Goal: Information Seeking & Learning: Learn about a topic

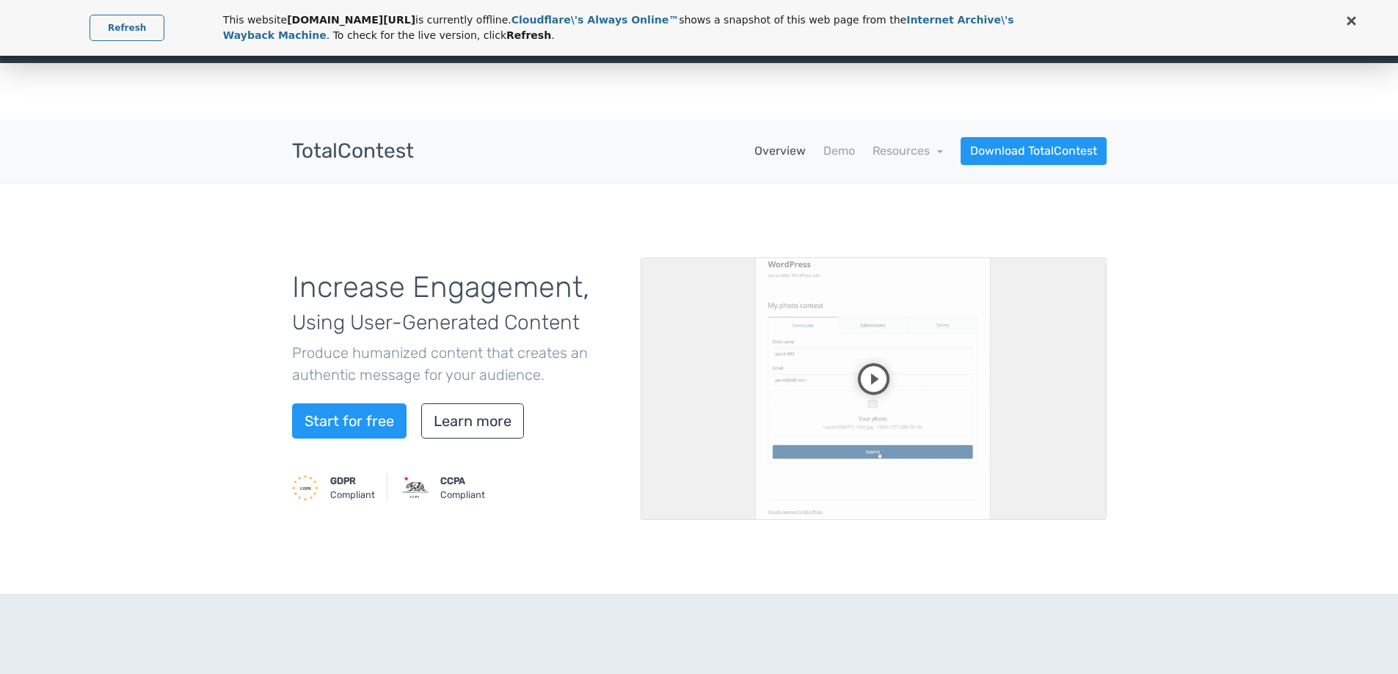
click at [114, 19] on link "Refresh" at bounding box center [127, 28] width 75 height 26
click at [935, 150] on link "Resources" at bounding box center [907, 151] width 70 height 14
click at [1070, 208] on div "Increase Engagement, Using User-Generated Content Produce humanized content tha…" at bounding box center [699, 389] width 1398 height 412
click at [938, 152] on link "Resources" at bounding box center [907, 151] width 70 height 14
click at [909, 188] on link "school Documentation" at bounding box center [873, 191] width 138 height 42
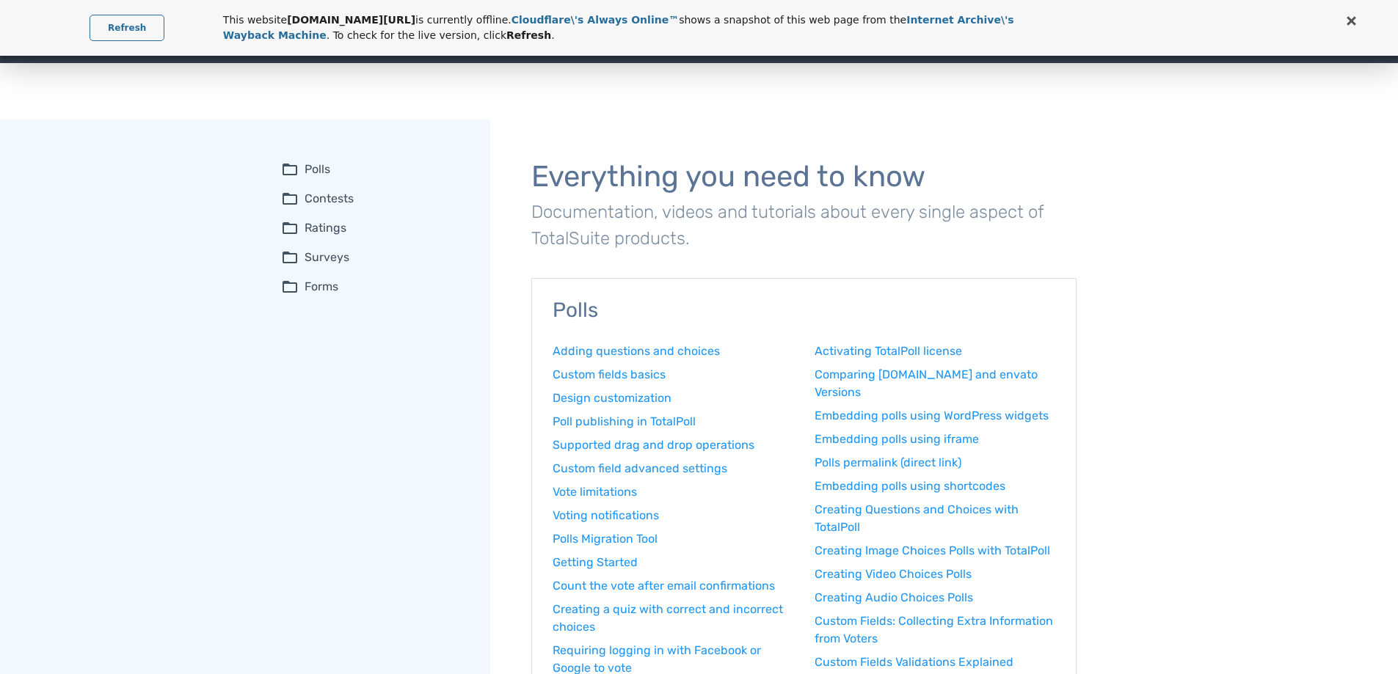
click at [333, 192] on summary "folder_open Contests" at bounding box center [375, 199] width 189 height 18
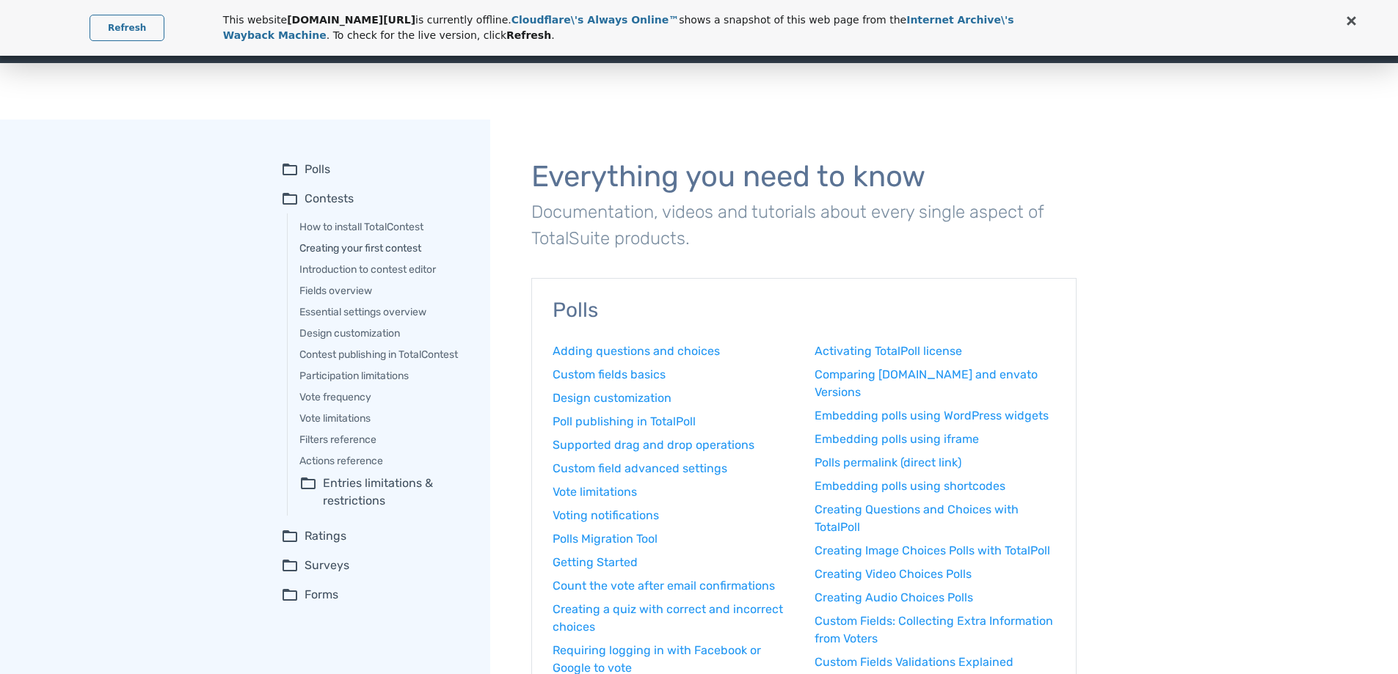
click at [408, 248] on link "Creating your first contest" at bounding box center [384, 248] width 170 height 15
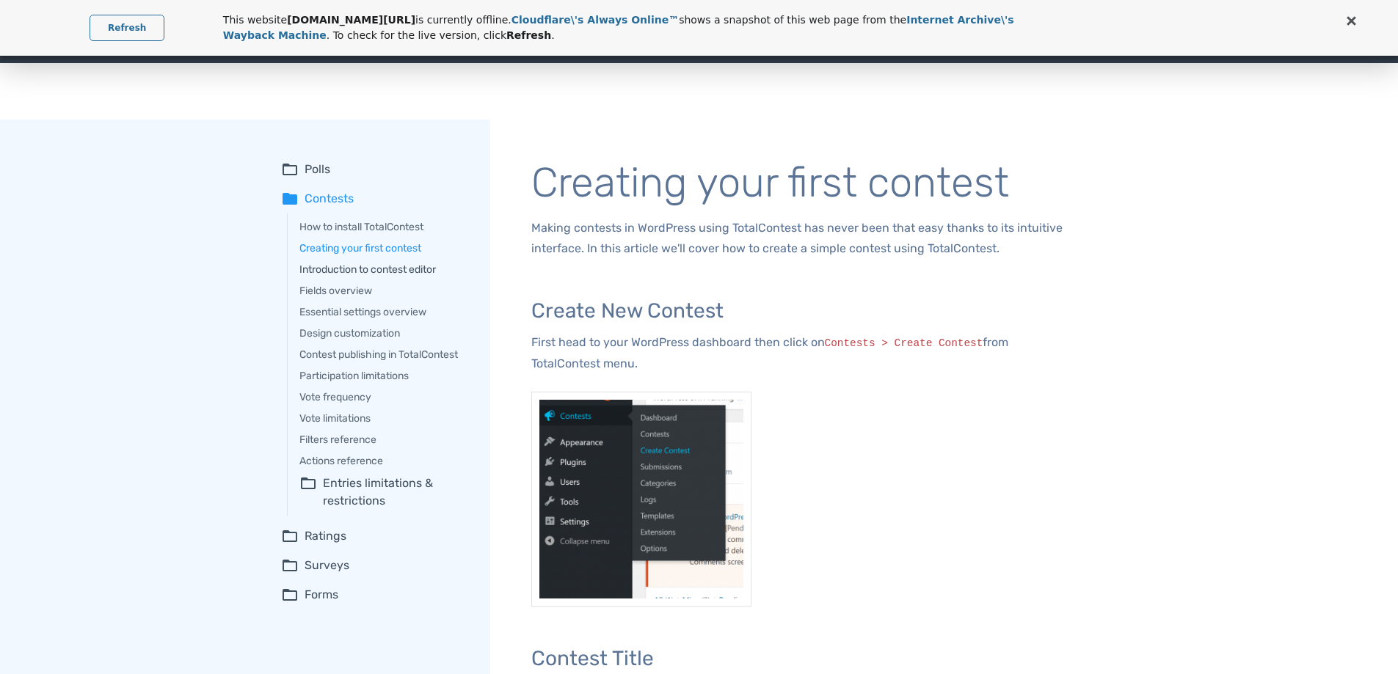
click at [406, 270] on link "Introduction to contest editor" at bounding box center [384, 269] width 170 height 15
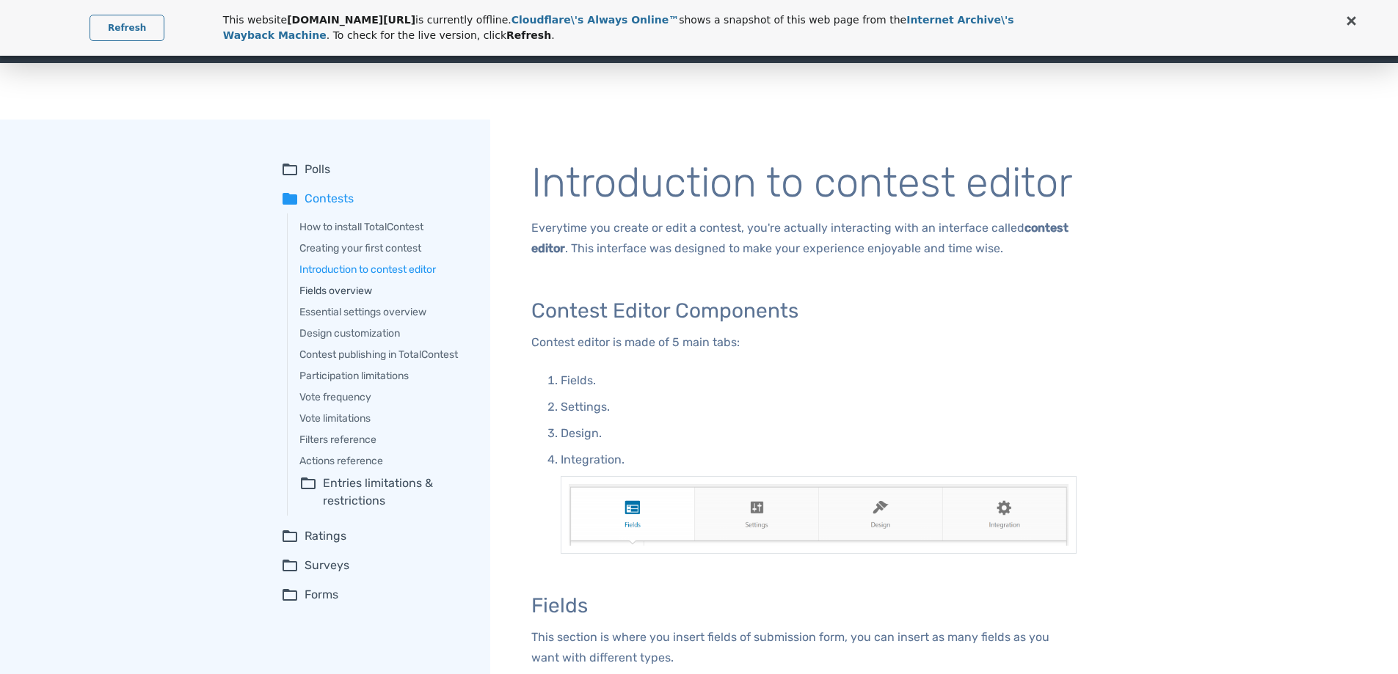
click at [351, 291] on link "Fields overview" at bounding box center [384, 290] width 170 height 15
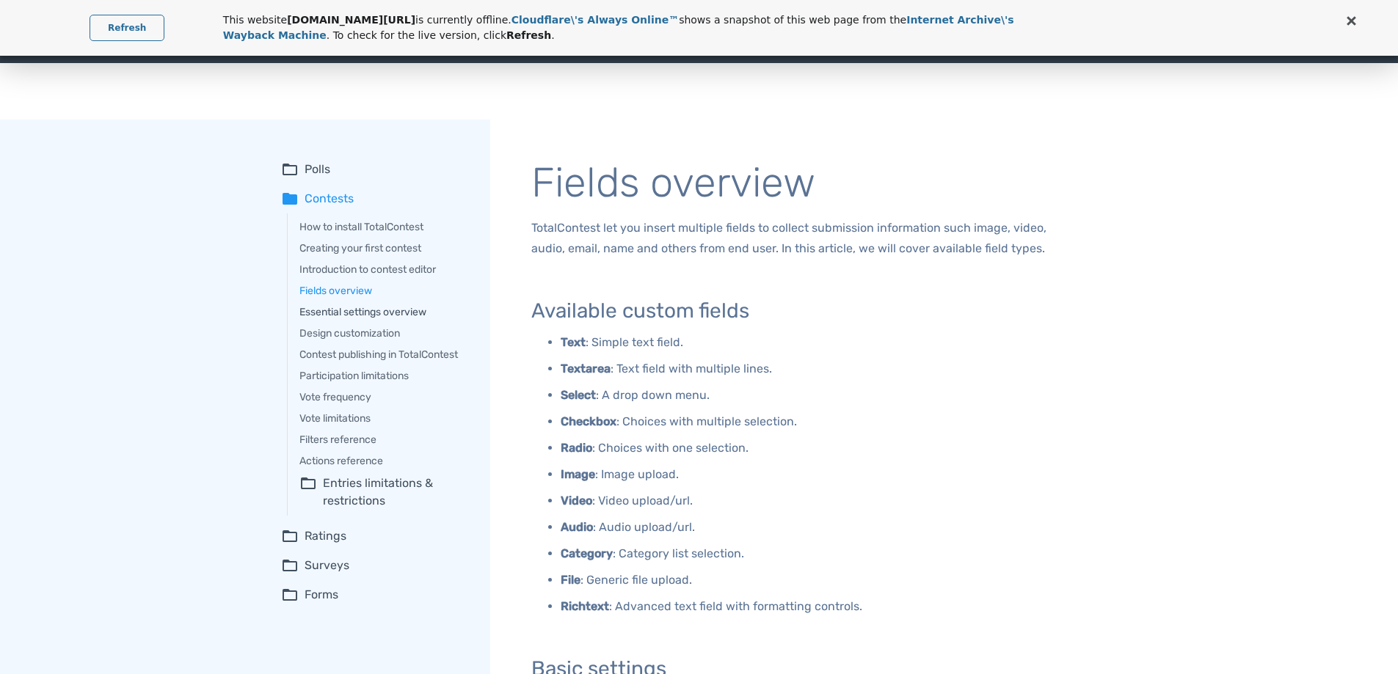
click at [367, 314] on link "Essential settings overview" at bounding box center [384, 311] width 170 height 15
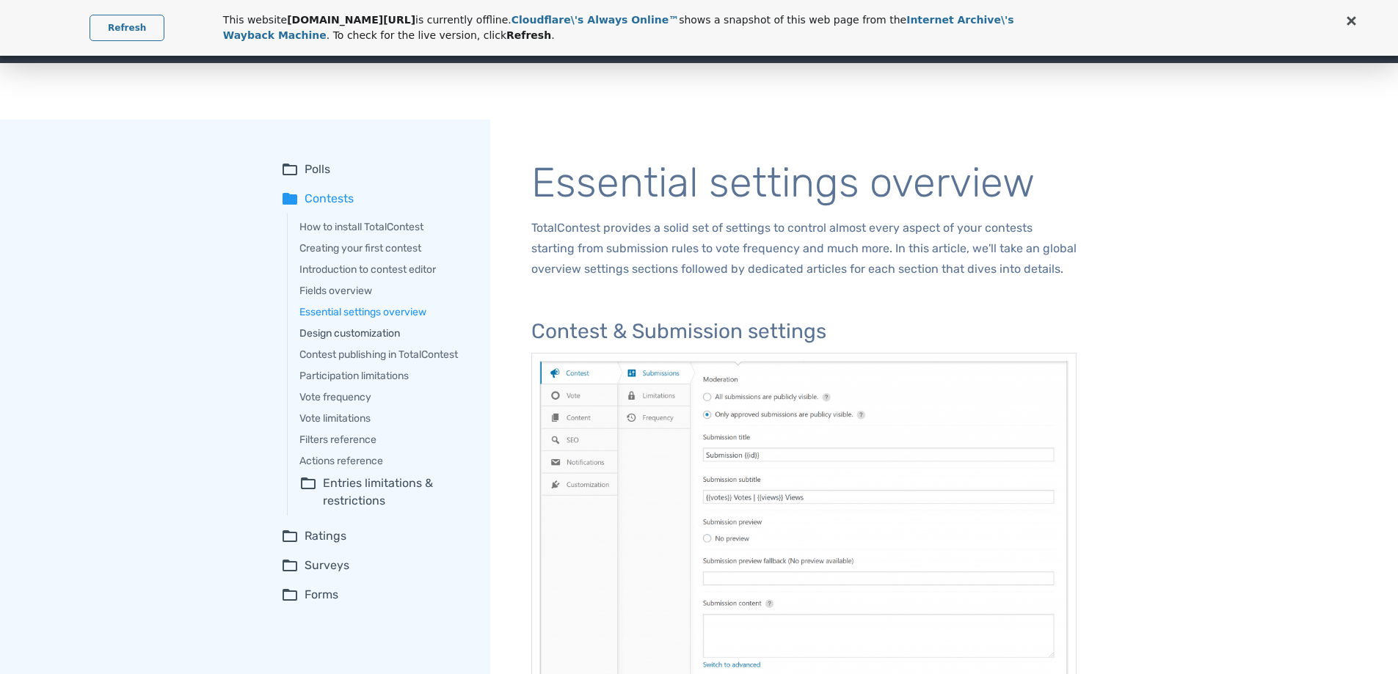
click at [373, 333] on link "Design customization" at bounding box center [384, 333] width 170 height 15
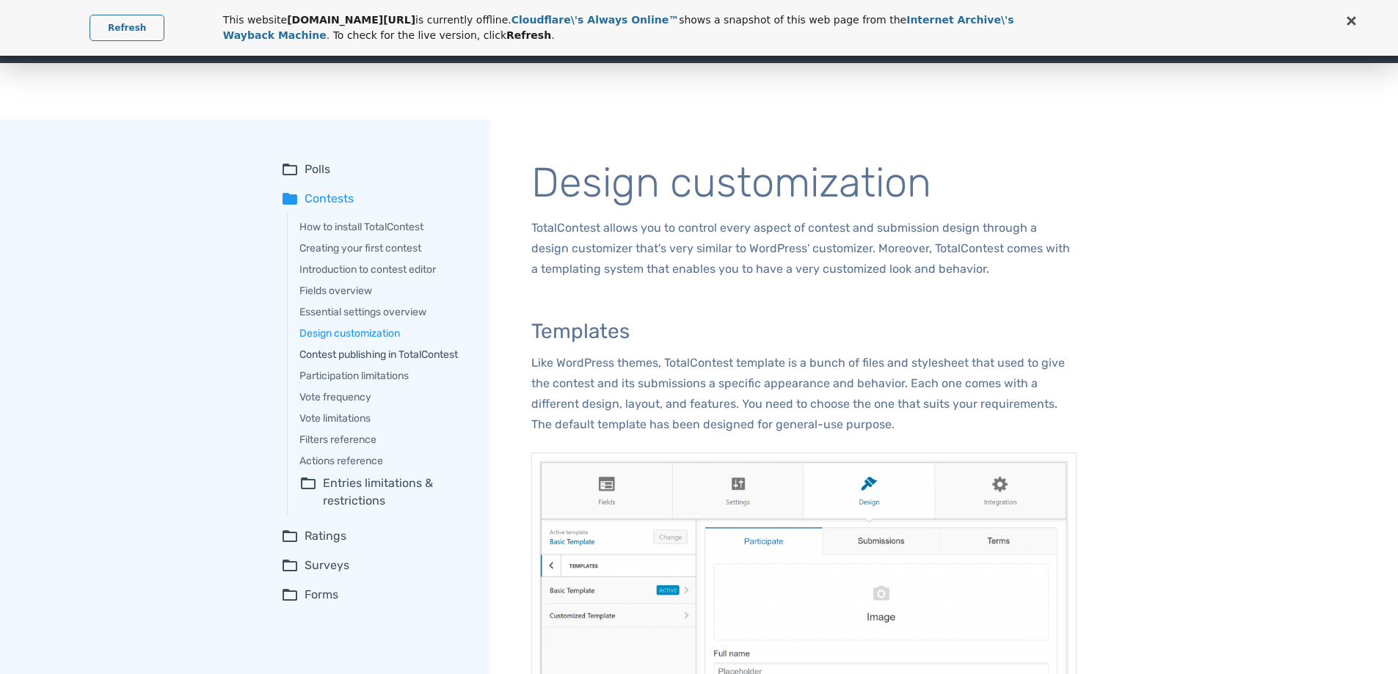
click at [373, 356] on link "Contest publishing in TotalContest" at bounding box center [384, 354] width 170 height 15
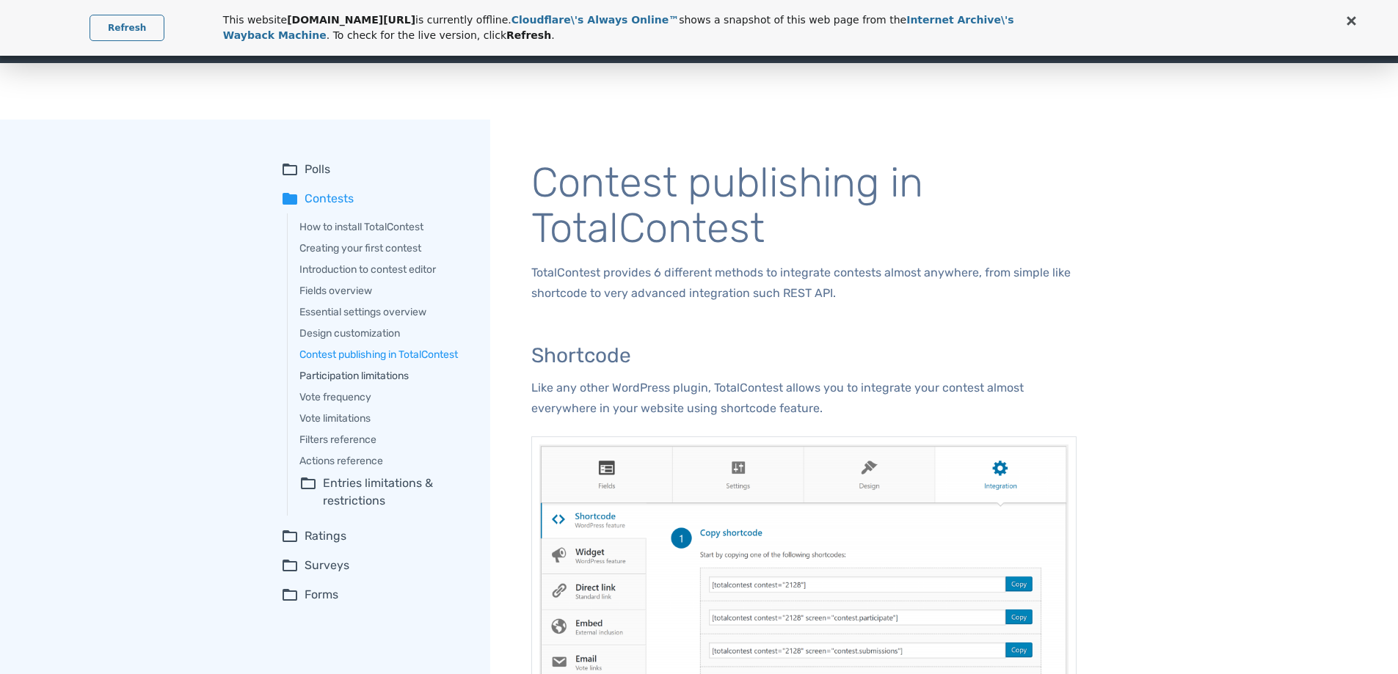
click at [362, 376] on link "Participation limitations" at bounding box center [384, 375] width 170 height 15
